Goal: Transaction & Acquisition: Subscribe to service/newsletter

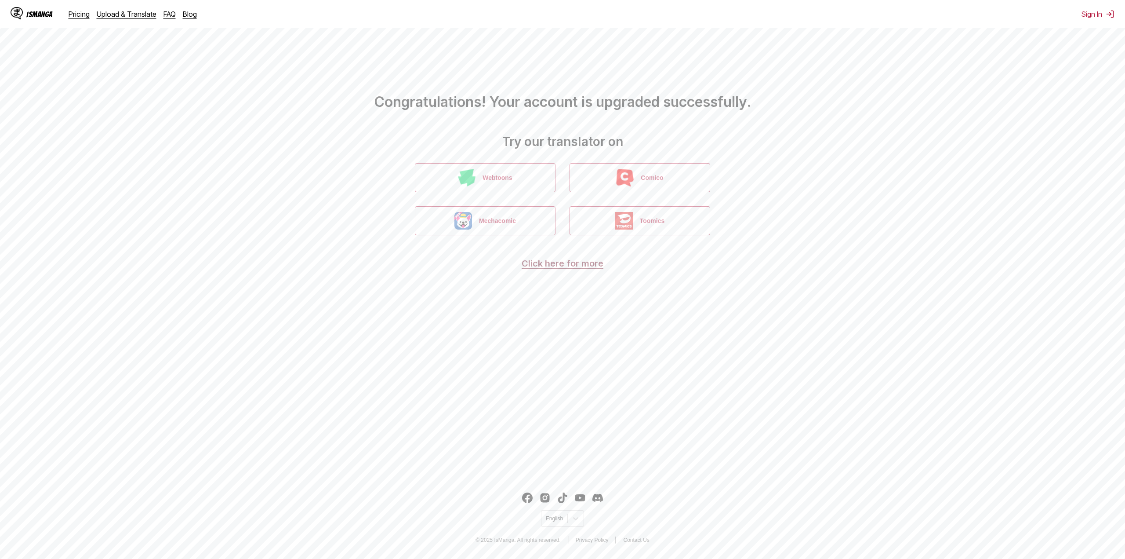
click at [570, 264] on link "Click here for more" at bounding box center [563, 263] width 82 height 11
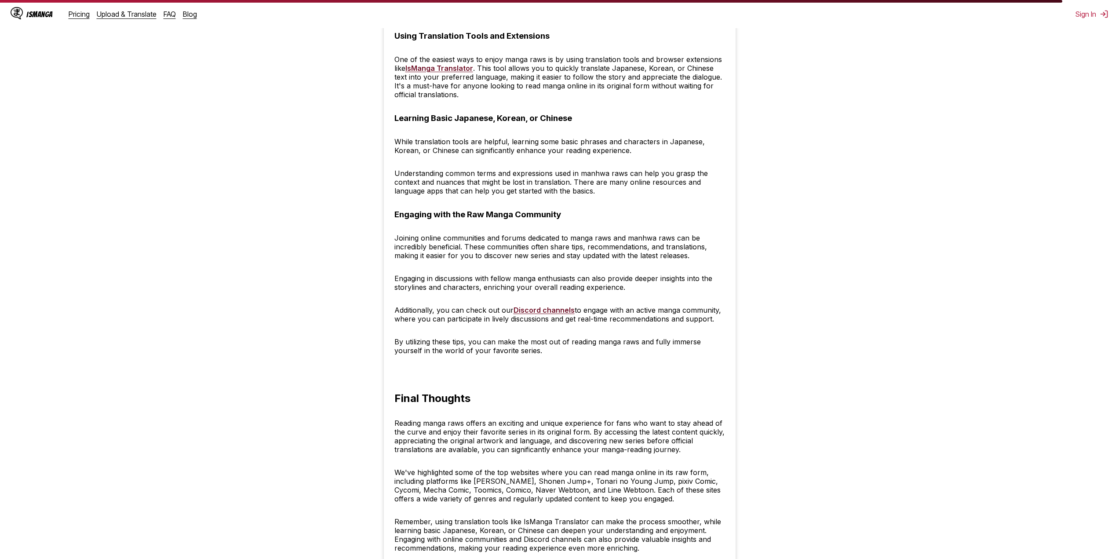
scroll to position [3025, 0]
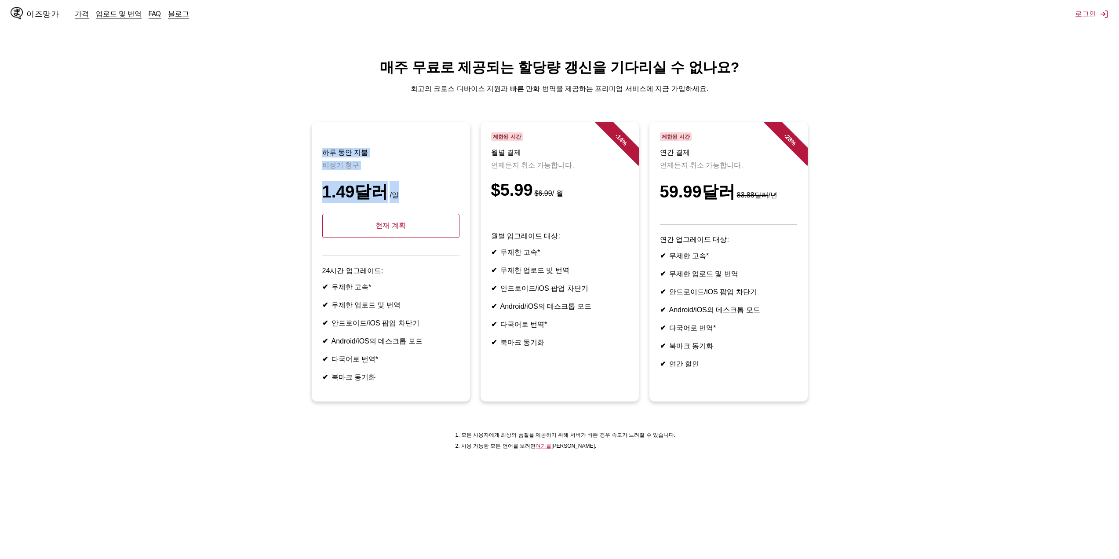
drag, startPoint x: 321, startPoint y: 155, endPoint x: 402, endPoint y: 177, distance: 83.3
click at [401, 177] on article "하루 동안 지불 비정기 청구 1.49달러 /일 현재 계획 24시간 업그레이드: ✔ 무제한 고속* ✔ 무제한 업로드 및 번역 ✔ 안드로이드/iO…" at bounding box center [391, 262] width 158 height 280
click at [402, 176] on header "하루 동안 지불 비정기 청구 1.49달러 /일 현재 계획" at bounding box center [390, 194] width 137 height 124
click at [413, 169] on p "비정기 청구" at bounding box center [390, 165] width 137 height 9
click at [549, 162] on header "제한된 시간 월별 결제 언제든지 취소 가능합니다. $5.99 $6.99 / 월" at bounding box center [559, 176] width 137 height 89
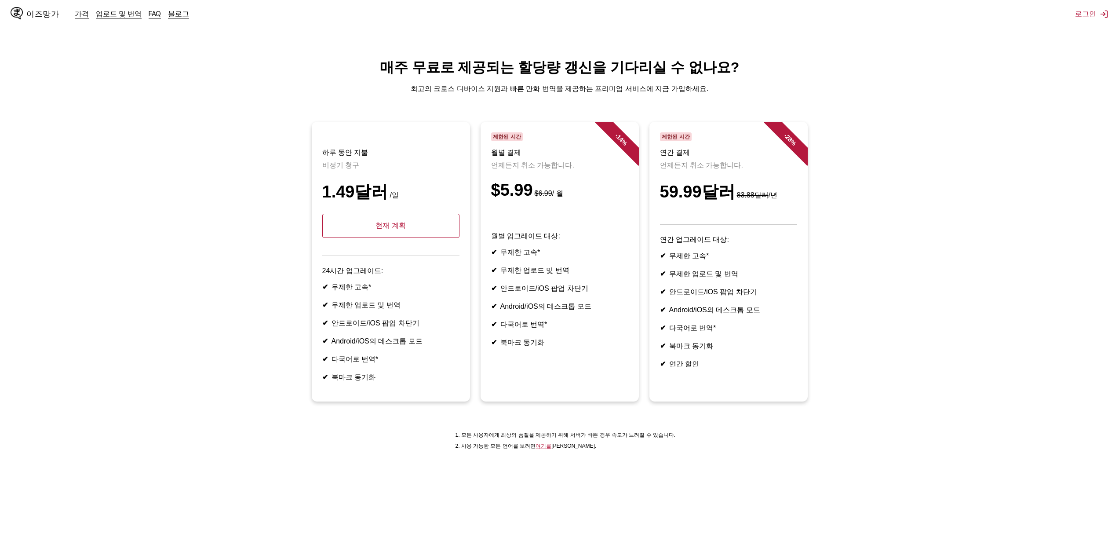
click at [622, 139] on font "14" at bounding box center [620, 138] width 10 height 10
click at [556, 241] on p "월별 업그레이드 대상:" at bounding box center [559, 236] width 137 height 9
click at [533, 240] on font "월별 업그레이드 대상:" at bounding box center [525, 235] width 69 height 7
click at [513, 195] on font "$5.99" at bounding box center [512, 190] width 42 height 18
click at [506, 141] on span "제한된 시간" at bounding box center [507, 136] width 32 height 9
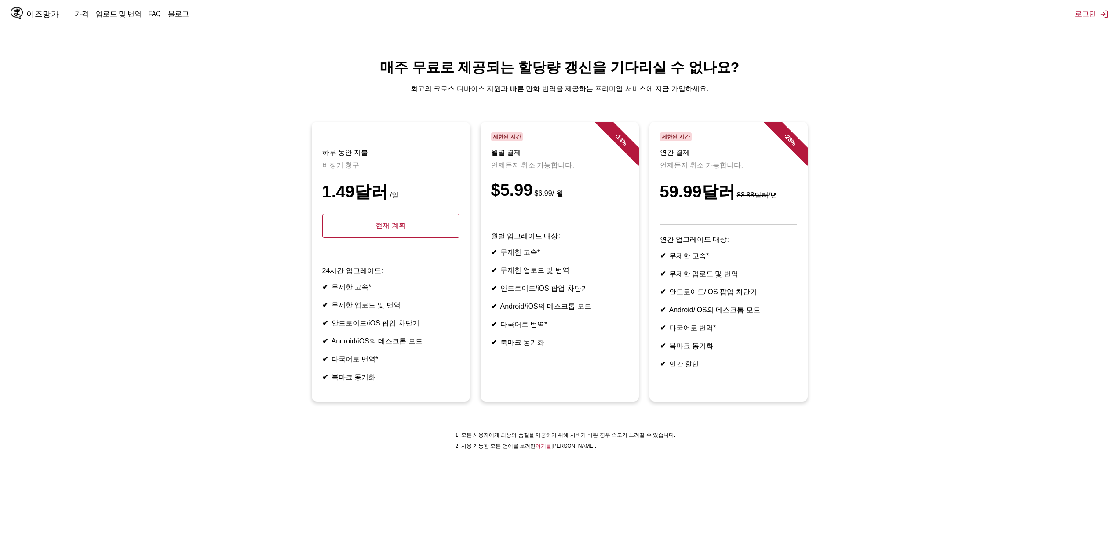
click at [505, 138] on font "제한된 시간" at bounding box center [507, 137] width 28 height 6
click at [516, 92] on font "최고의 크로스 디바이스 지원과 빠른 만화 번역을 제공하는 프리미엄 서비스에 지금 가입하세요." at bounding box center [560, 88] width 298 height 7
click at [545, 449] on font "여기를" at bounding box center [543, 446] width 16 height 6
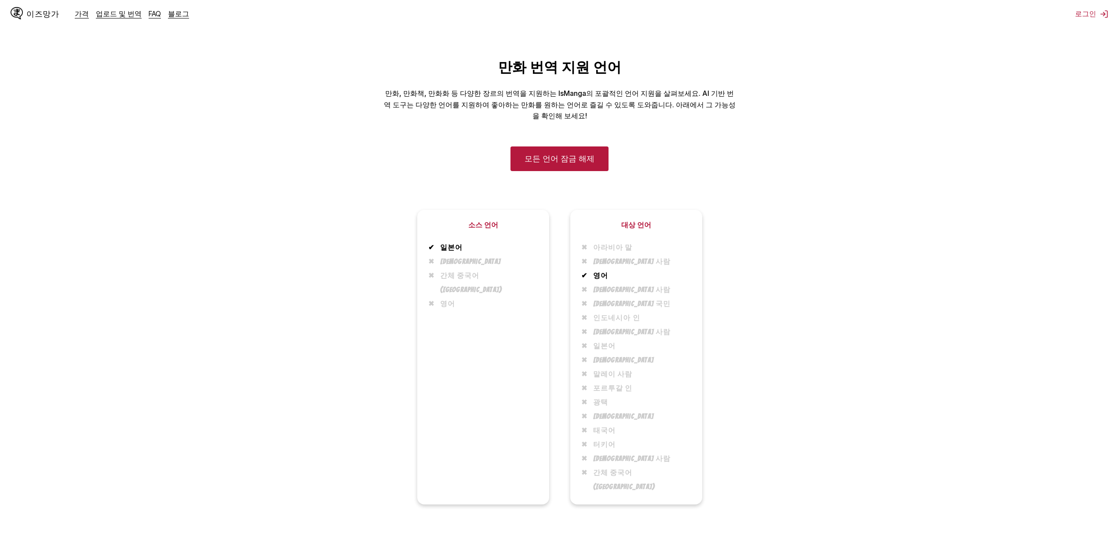
click at [471, 261] on font "한국인" at bounding box center [470, 261] width 61 height 7
click at [560, 157] on font "모든 언어 잠금 해제" at bounding box center [559, 157] width 70 height 9
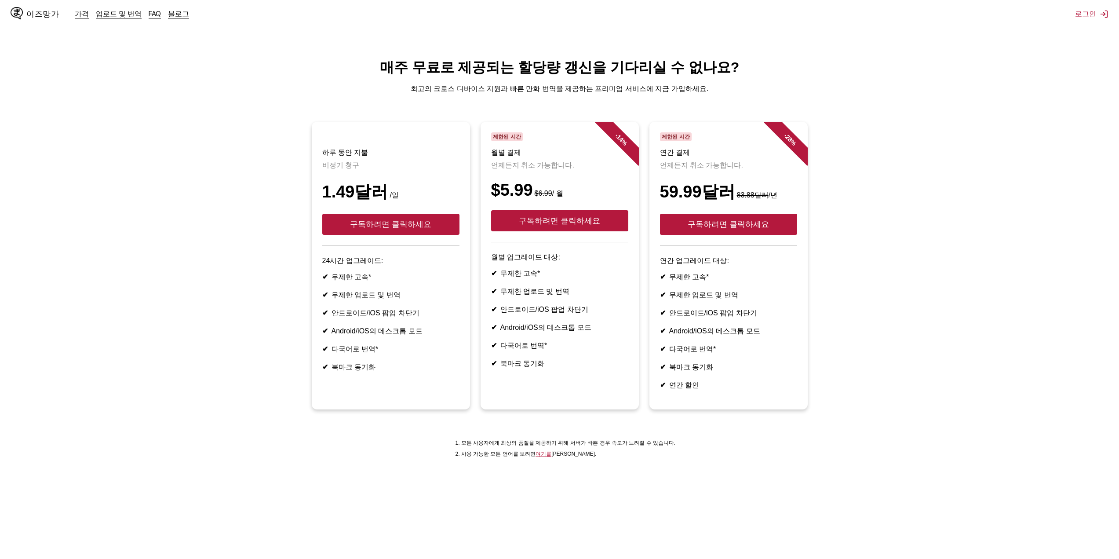
drag, startPoint x: 525, startPoint y: 198, endPoint x: 591, endPoint y: 199, distance: 65.5
click at [590, 199] on div "$5.99 $6.99 / 월" at bounding box center [559, 190] width 137 height 19
click at [591, 199] on div "$5.99 $6.99 / 월" at bounding box center [559, 190] width 137 height 19
